Goal: Find contact information: Find contact information

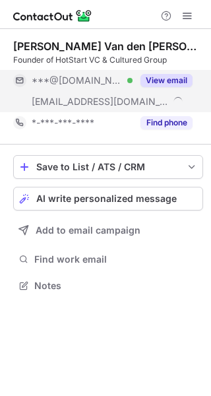
scroll to position [276, 211]
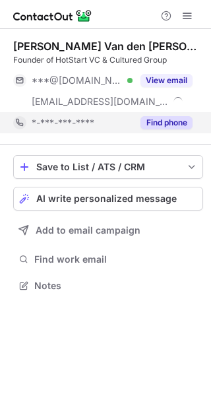
click at [170, 119] on button "Find phone" at bounding box center [167, 122] width 52 height 13
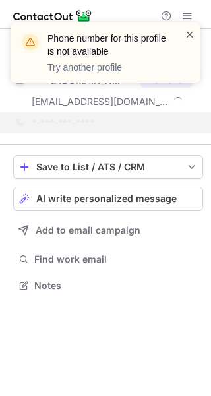
click at [193, 35] on span at bounding box center [190, 34] width 11 height 13
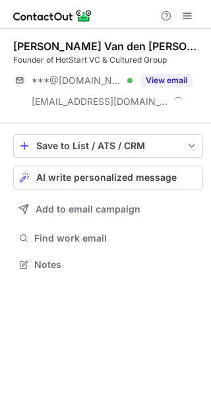
scroll to position [255, 211]
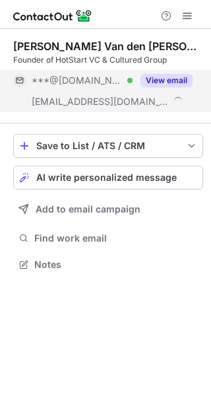
click at [174, 75] on button "View email" at bounding box center [167, 80] width 52 height 13
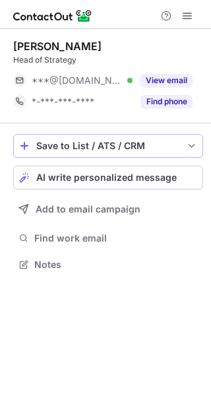
scroll to position [7, 7]
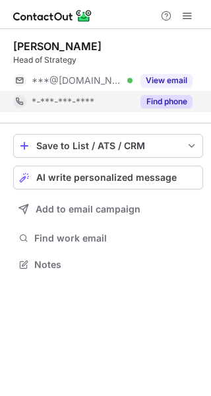
click at [174, 104] on button "Find phone" at bounding box center [167, 101] width 52 height 13
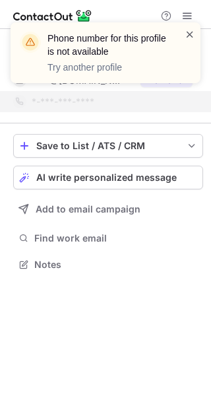
click at [189, 36] on span at bounding box center [190, 34] width 11 height 13
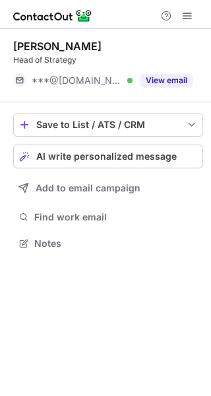
scroll to position [234, 211]
click at [176, 79] on div "Phone number for this profile is not available Try another profile" at bounding box center [105, 58] width 211 height 98
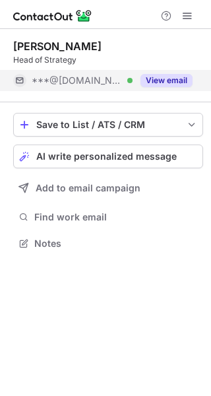
click at [168, 79] on button "View email" at bounding box center [167, 80] width 52 height 13
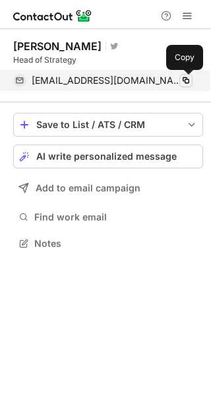
click at [187, 79] on span at bounding box center [186, 80] width 11 height 11
